Goal: Information Seeking & Learning: Learn about a topic

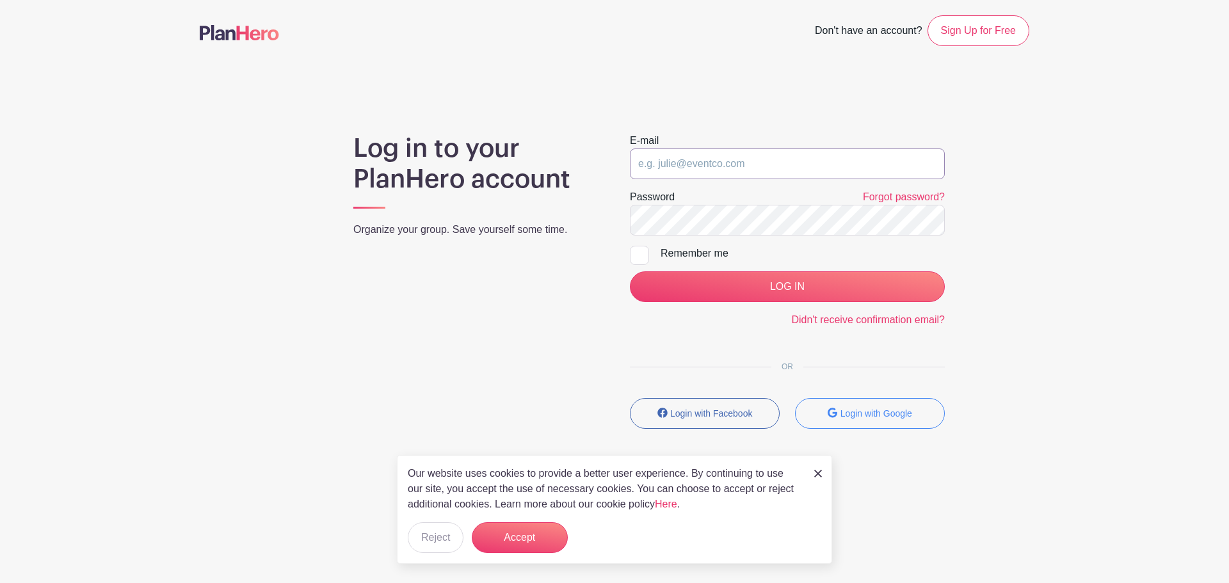
click at [753, 157] on input "email" at bounding box center [787, 163] width 315 height 31
type input "[EMAIL_ADDRESS][DOMAIN_NAME]"
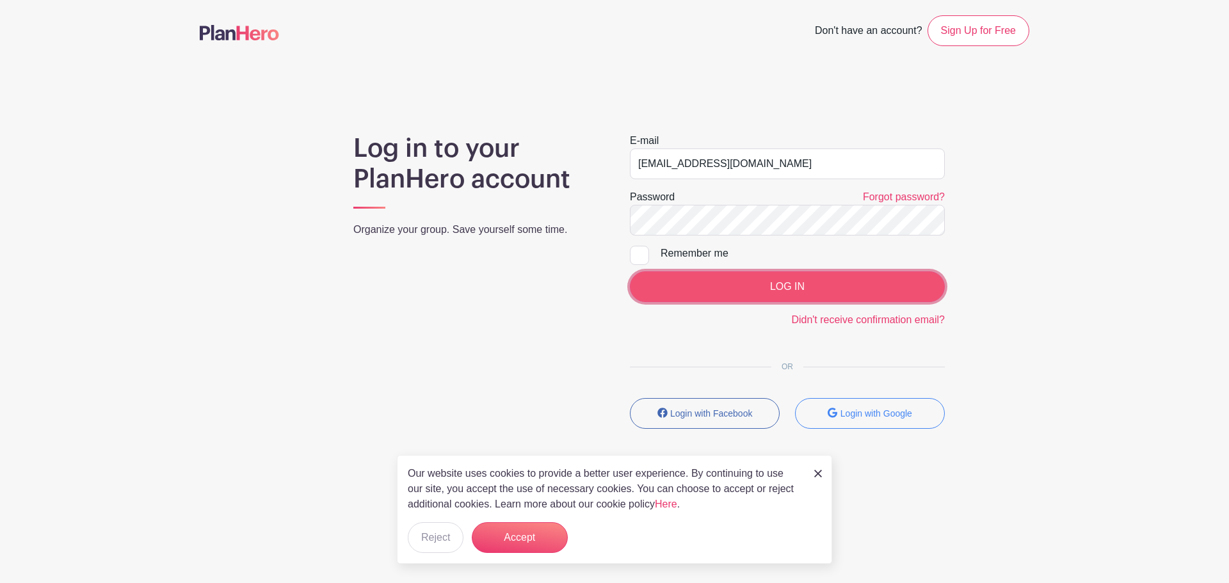
click at [708, 283] on input "LOG IN" at bounding box center [787, 286] width 315 height 31
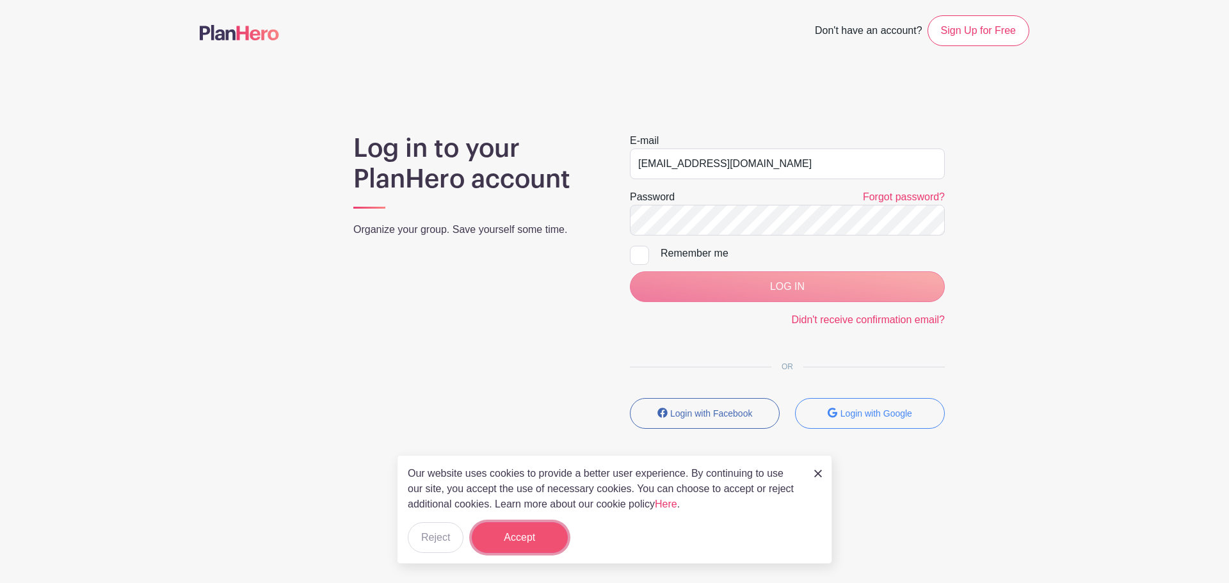
click at [506, 552] on button "Accept" at bounding box center [520, 537] width 96 height 31
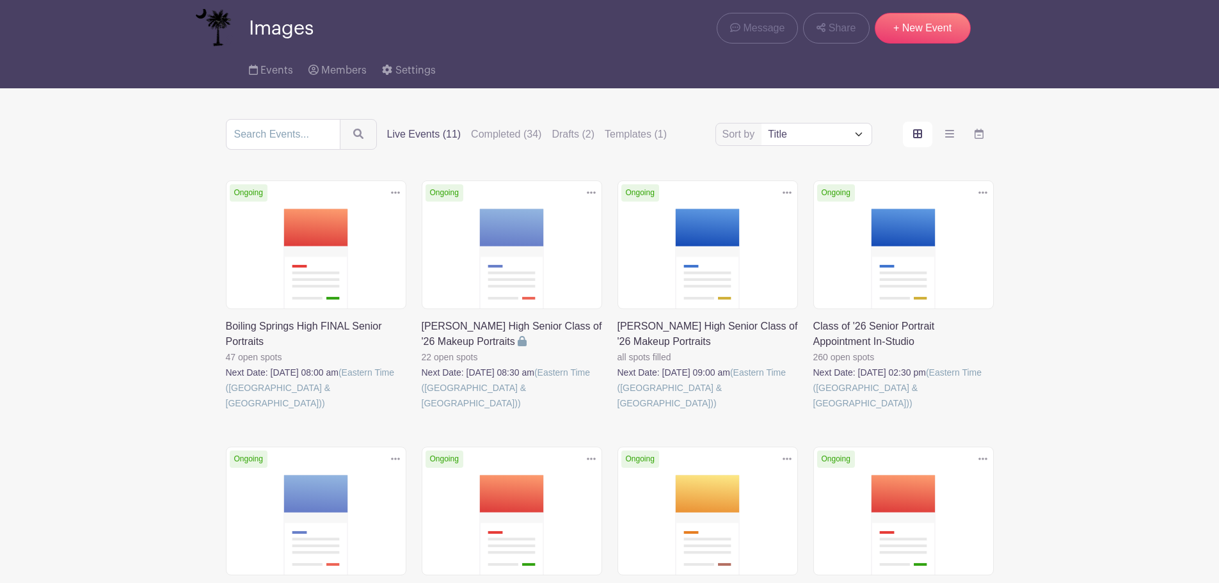
scroll to position [64, 0]
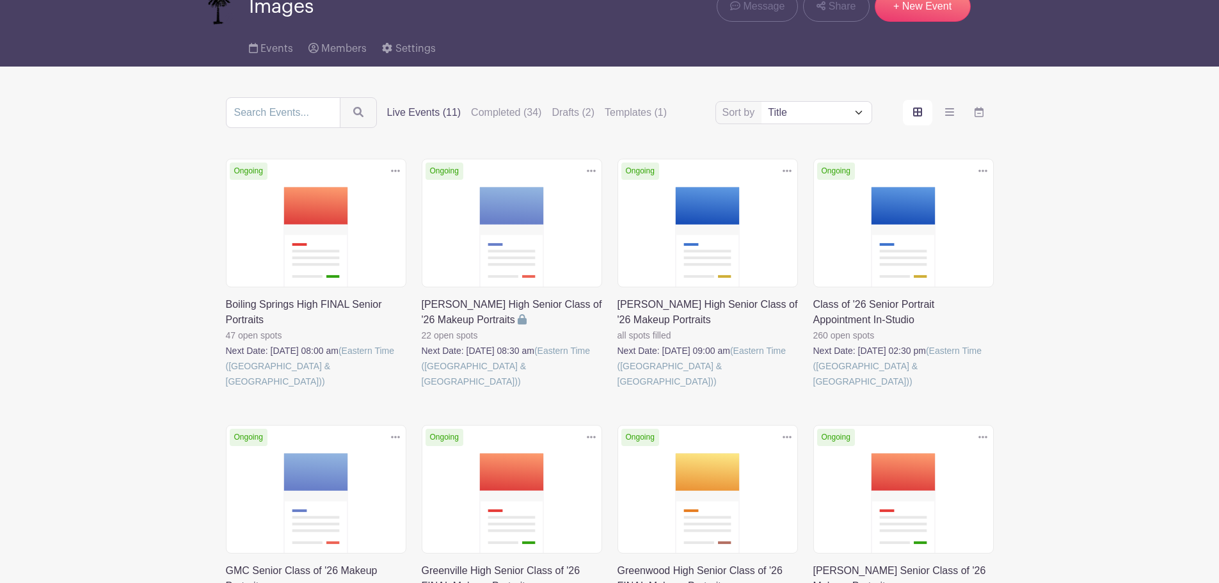
click at [813, 389] on link at bounding box center [813, 389] width 0 height 0
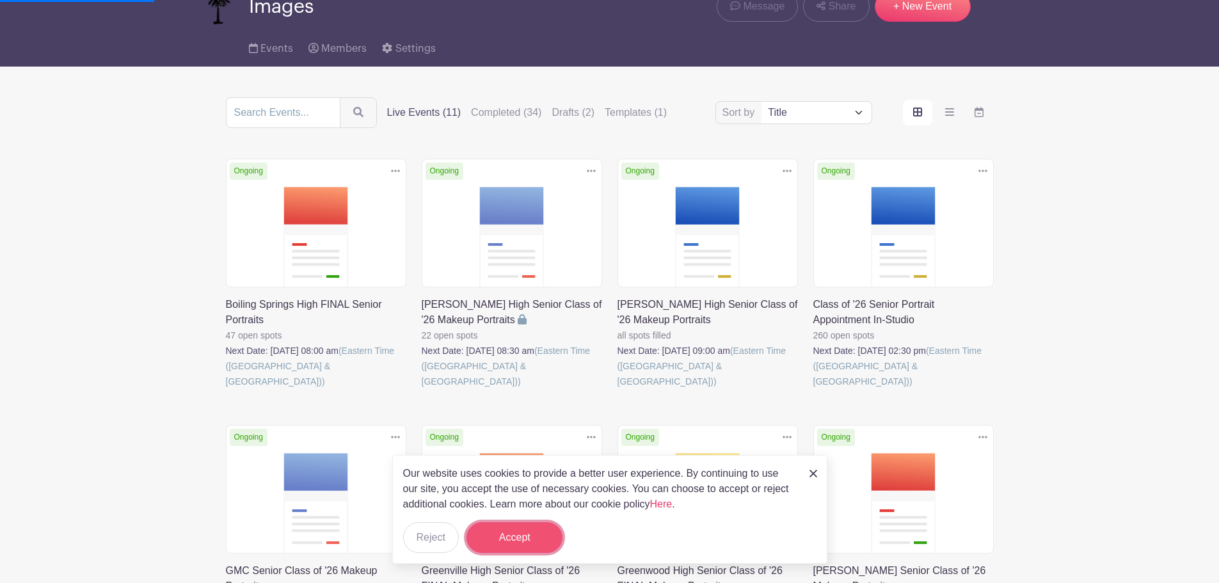
click at [538, 547] on button "Accept" at bounding box center [514, 537] width 96 height 31
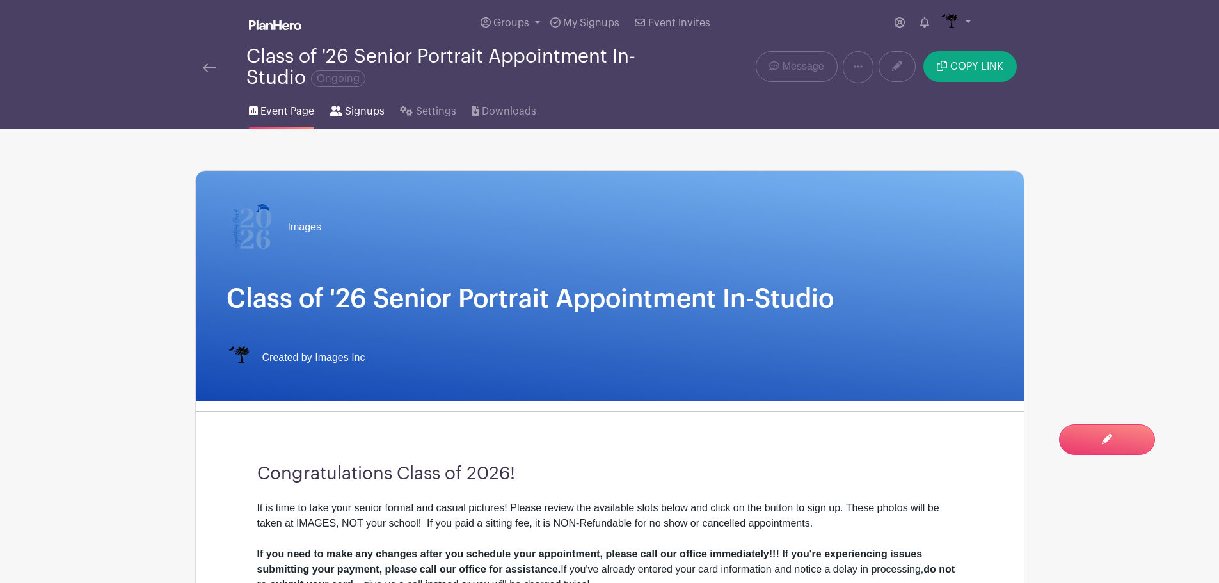
click at [349, 109] on span "Signups" at bounding box center [365, 111] width 40 height 15
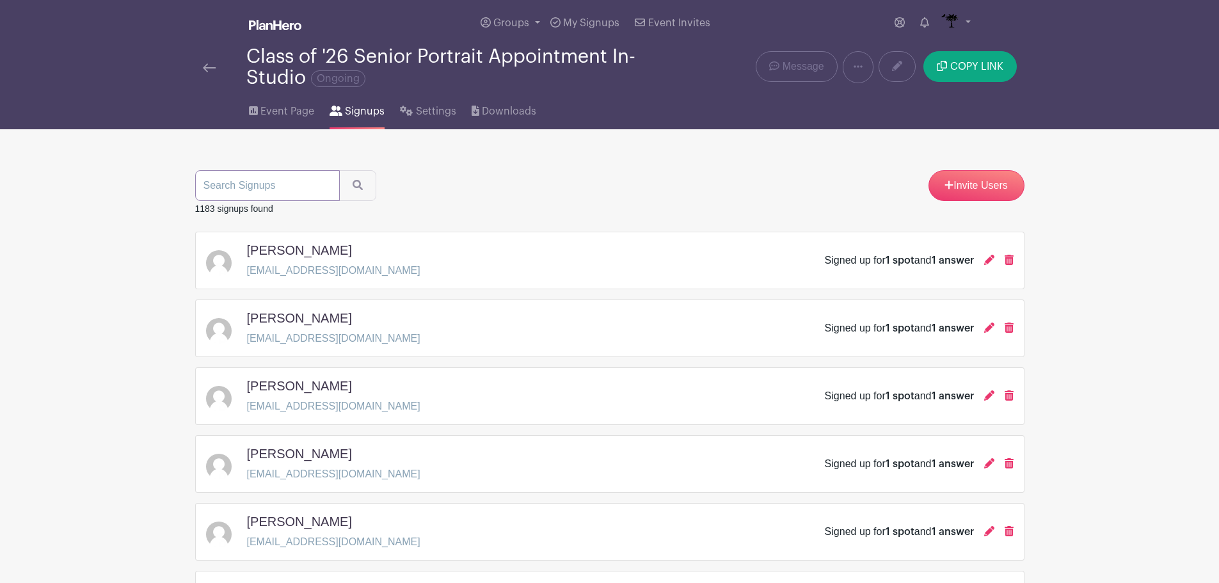
click at [317, 183] on input "search" at bounding box center [267, 185] width 145 height 31
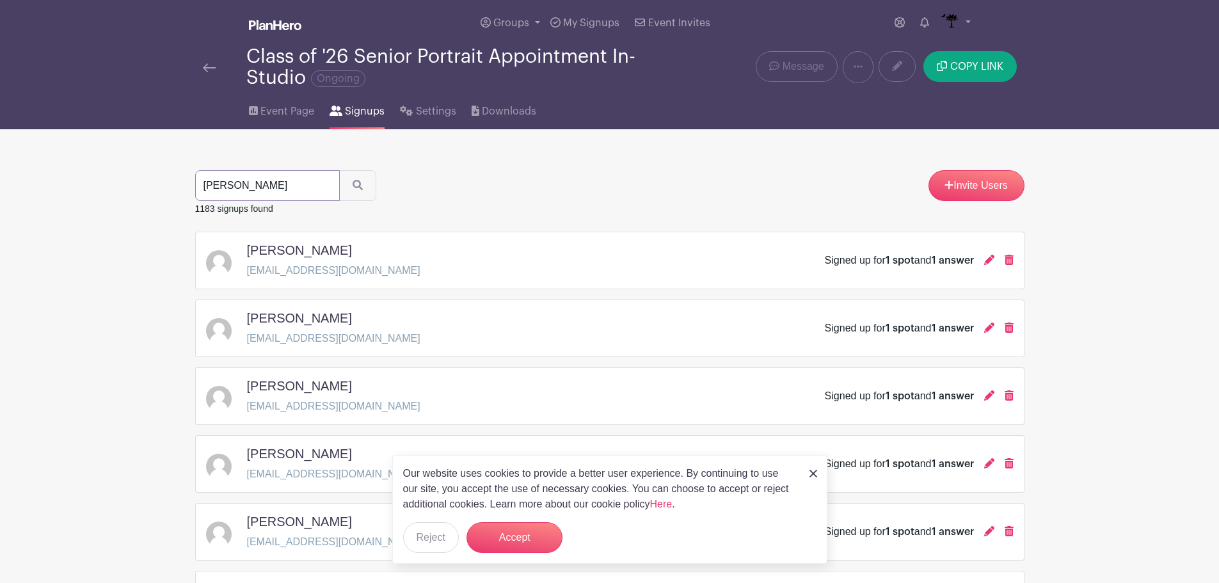
type input "williams"
click at [339, 170] on button "submit" at bounding box center [357, 185] width 37 height 31
click at [498, 541] on button "Accept" at bounding box center [514, 537] width 96 height 31
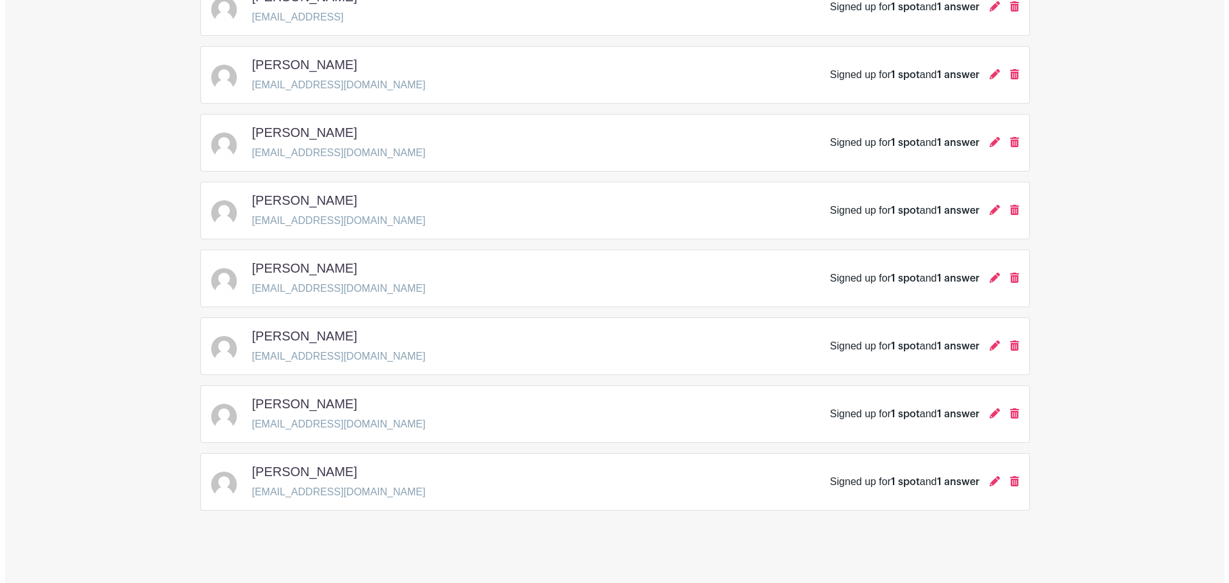
scroll to position [600, 0]
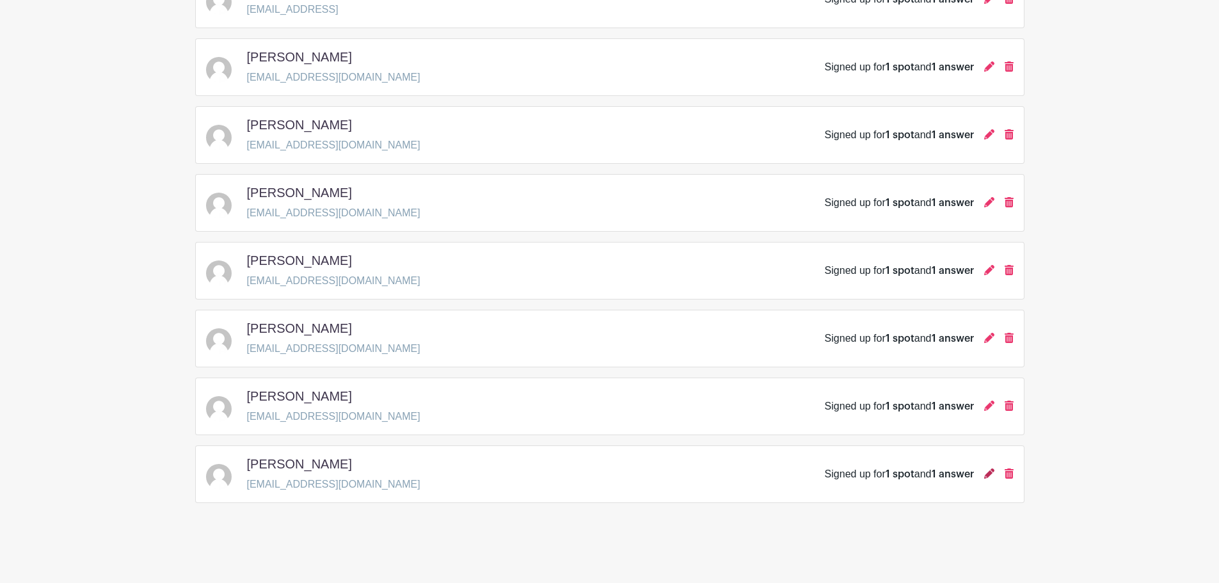
click at [989, 475] on icon at bounding box center [989, 473] width 10 height 10
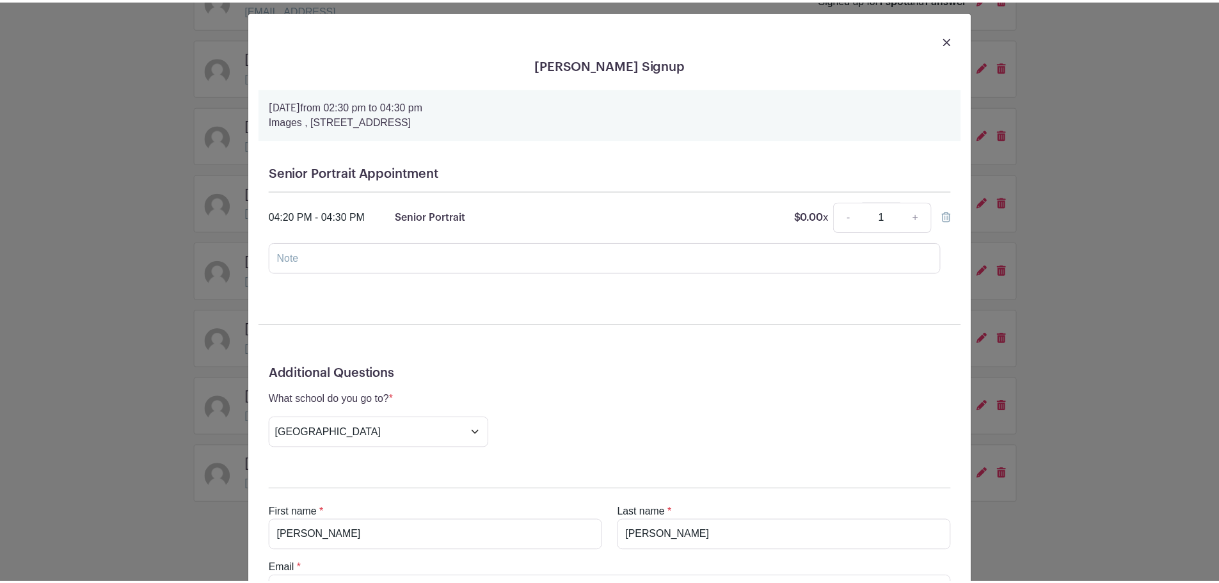
scroll to position [0, 0]
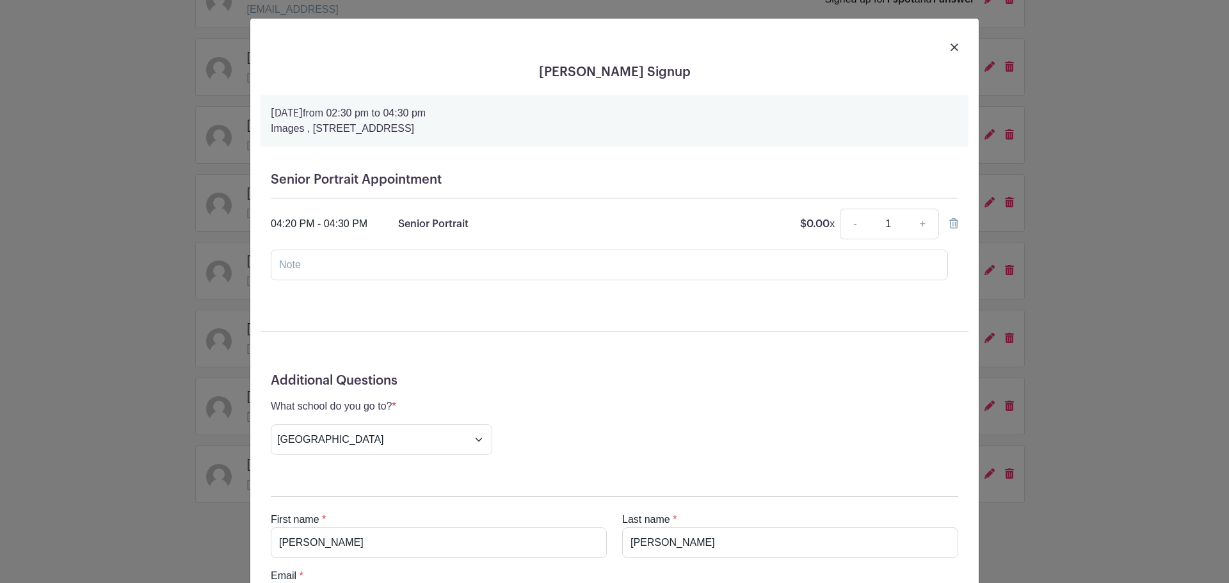
click at [950, 47] on img at bounding box center [954, 48] width 8 height 8
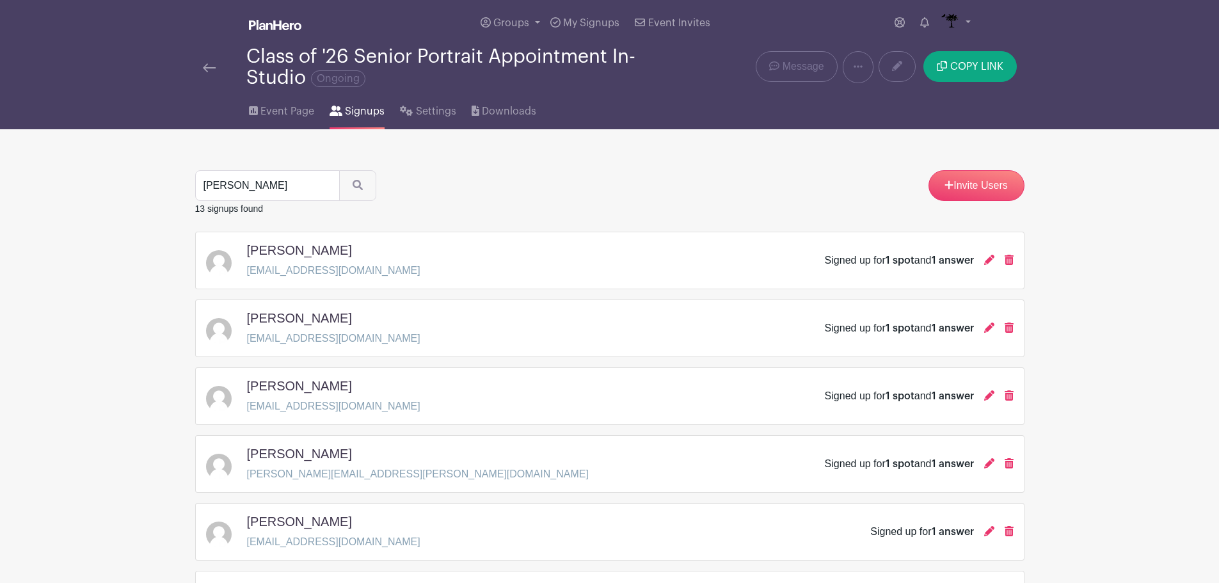
drag, startPoint x: 205, startPoint y: 72, endPoint x: 213, endPoint y: 68, distance: 9.2
click at [206, 71] on link at bounding box center [209, 67] width 13 height 15
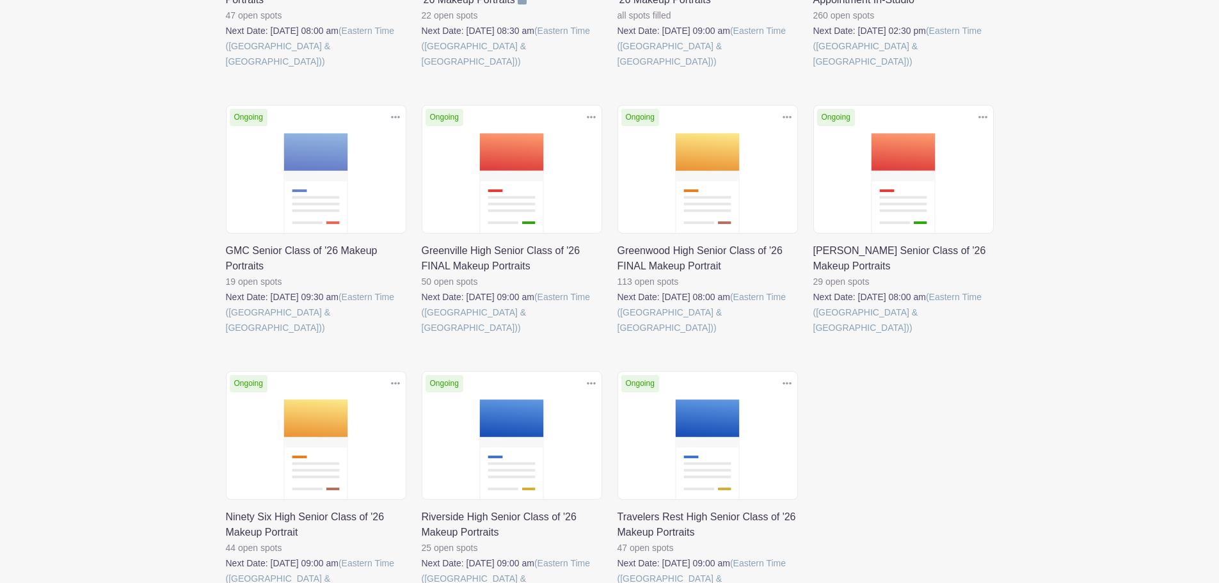
scroll to position [64, 0]
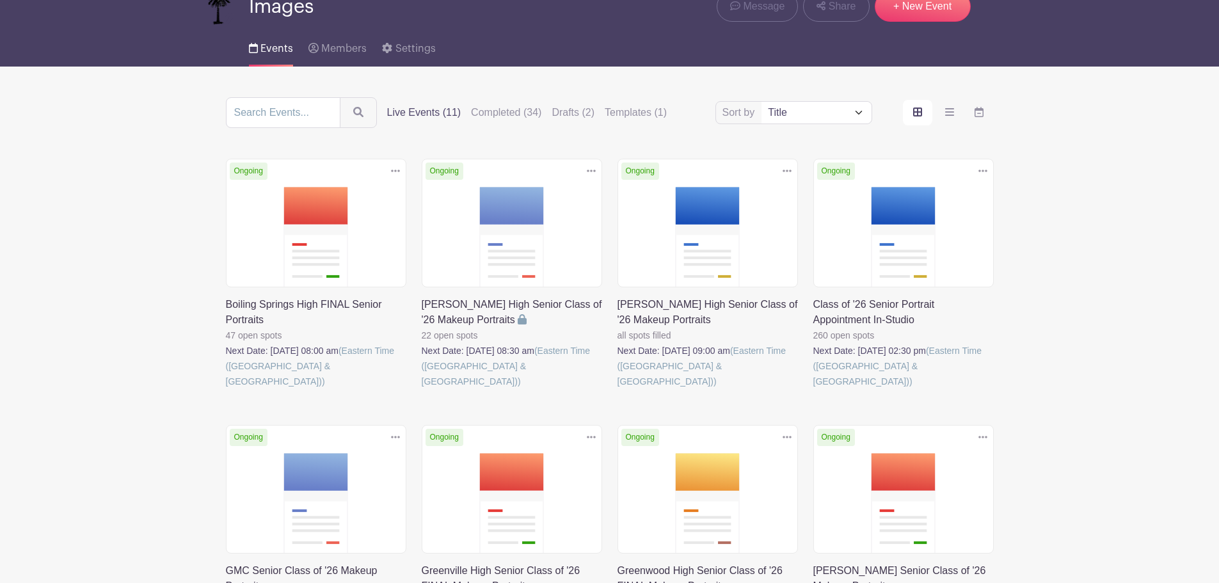
click at [226, 389] on link at bounding box center [226, 389] width 0 height 0
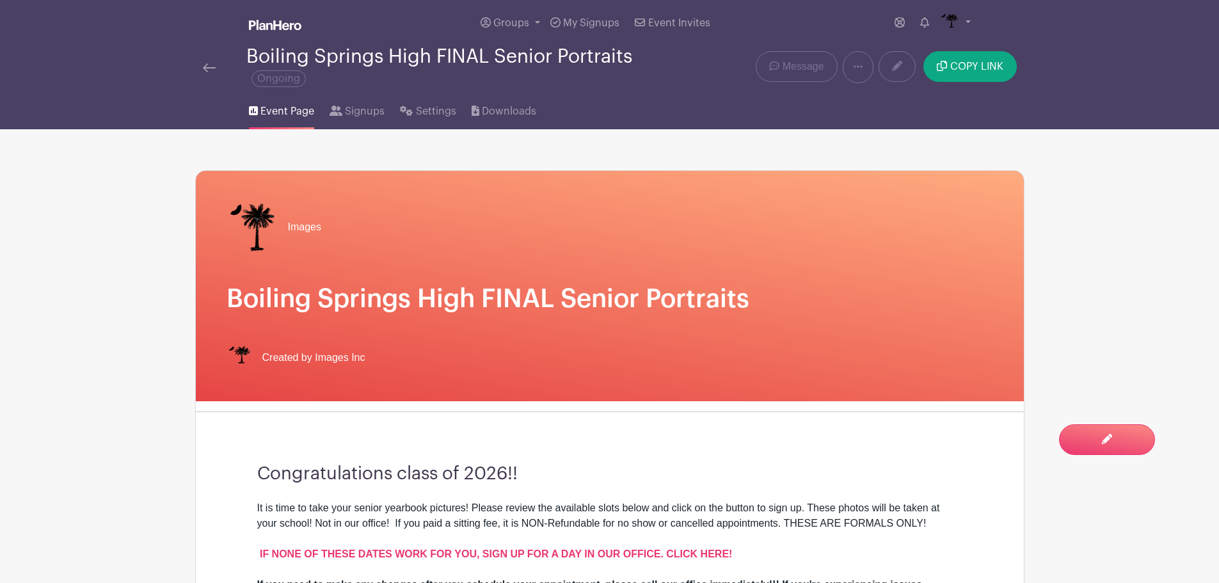
click at [217, 67] on div at bounding box center [225, 67] width 44 height 15
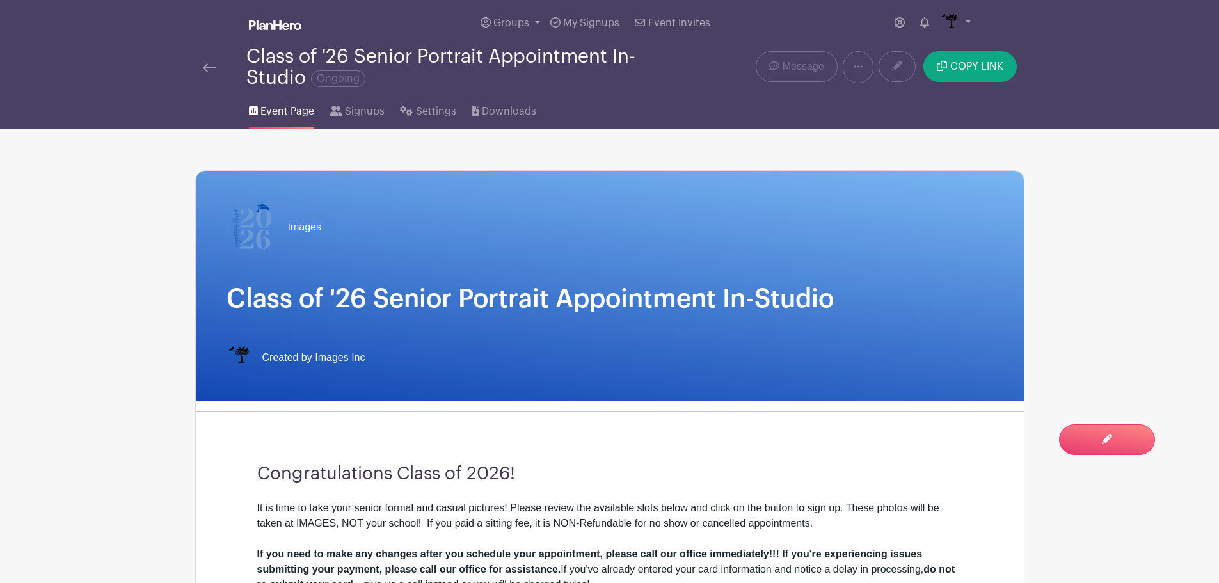
click at [217, 74] on div at bounding box center [225, 67] width 44 height 15
click at [214, 66] on img at bounding box center [209, 67] width 13 height 9
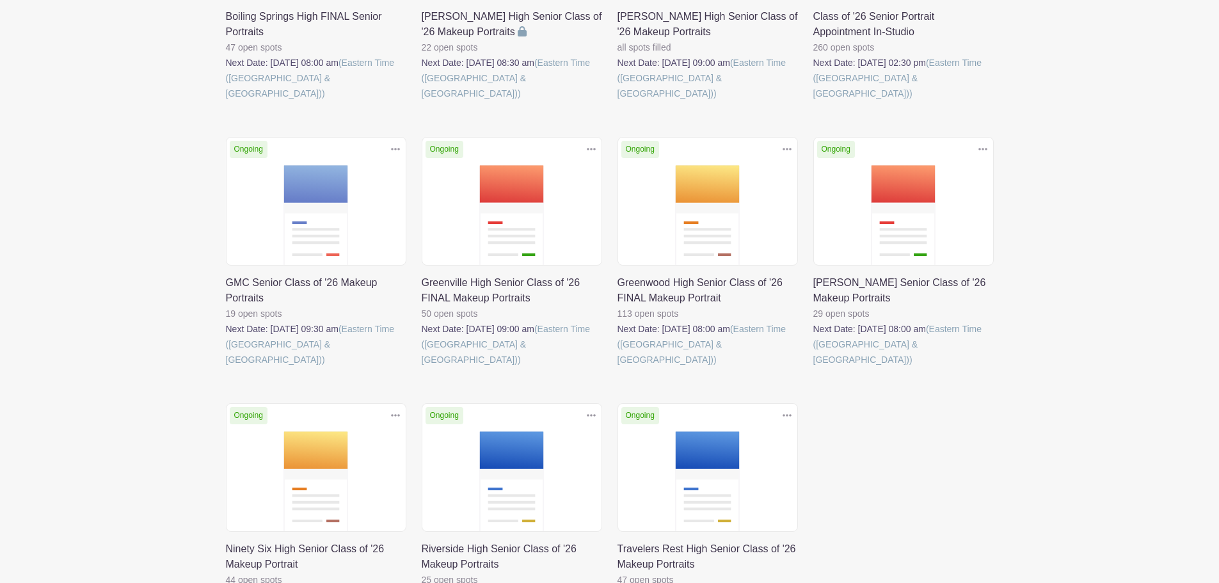
scroll to position [384, 0]
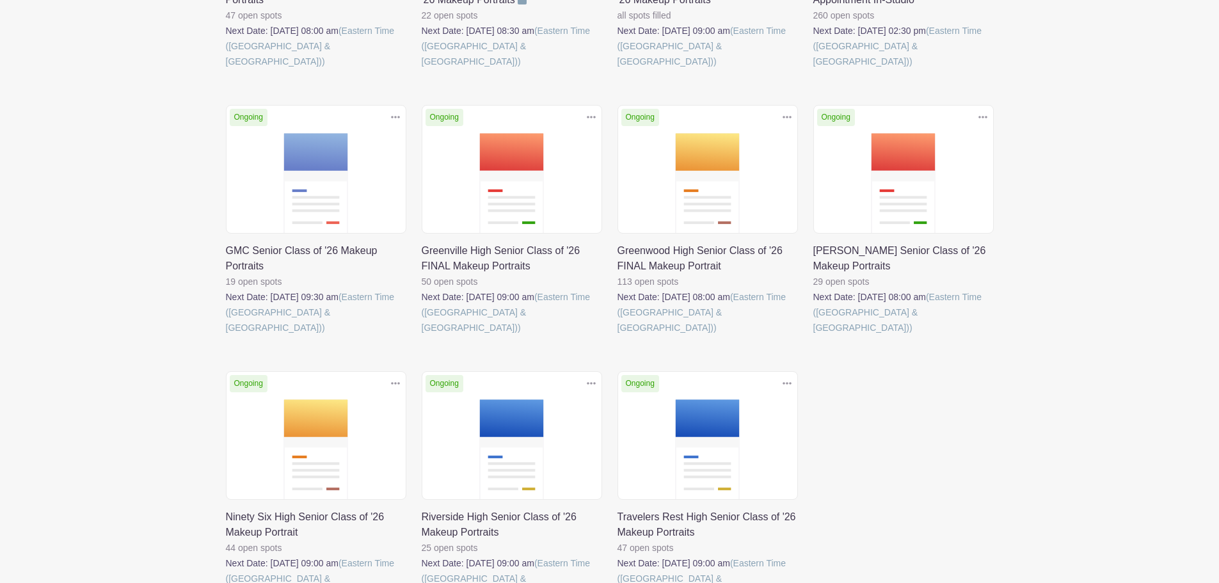
click at [813, 335] on link at bounding box center [813, 335] width 0 height 0
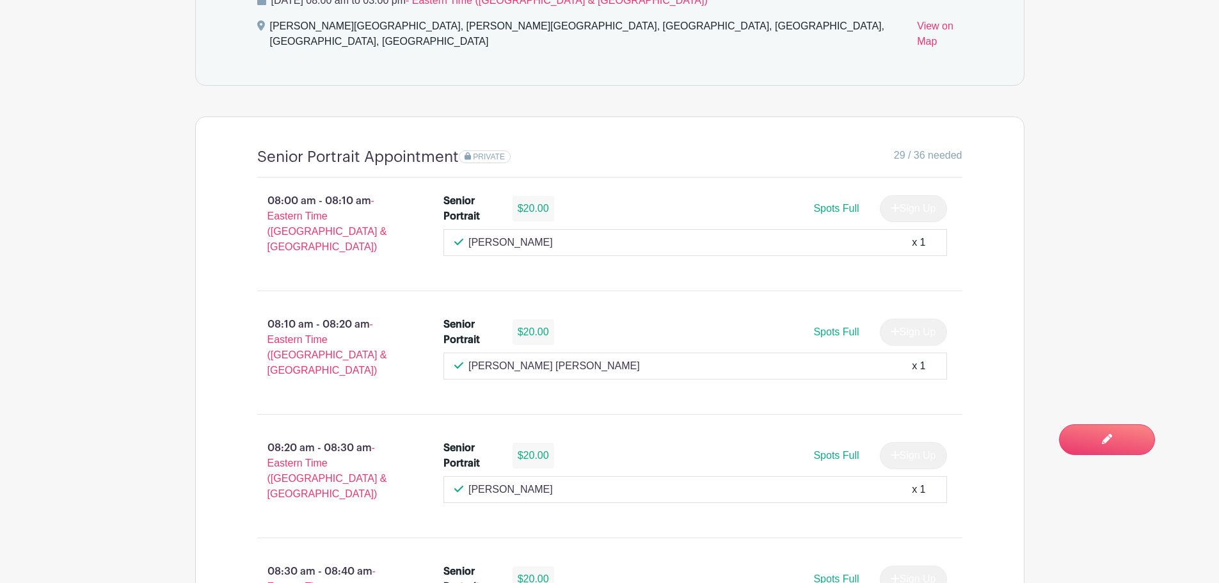
scroll to position [832, 0]
